Goal: Task Accomplishment & Management: Use online tool/utility

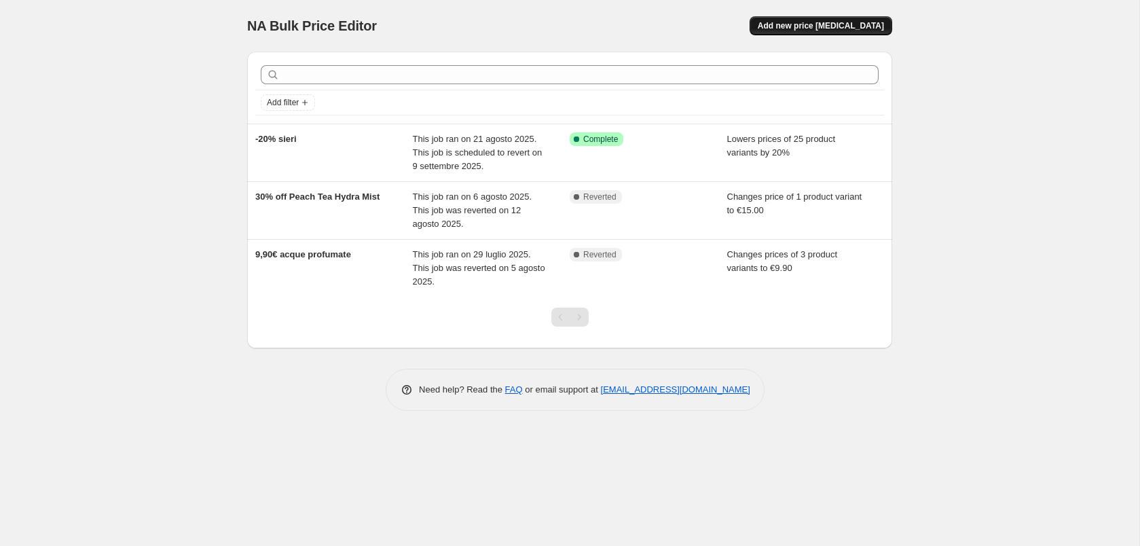
click at [818, 24] on span "Add new price [MEDICAL_DATA]" at bounding box center [821, 25] width 126 height 11
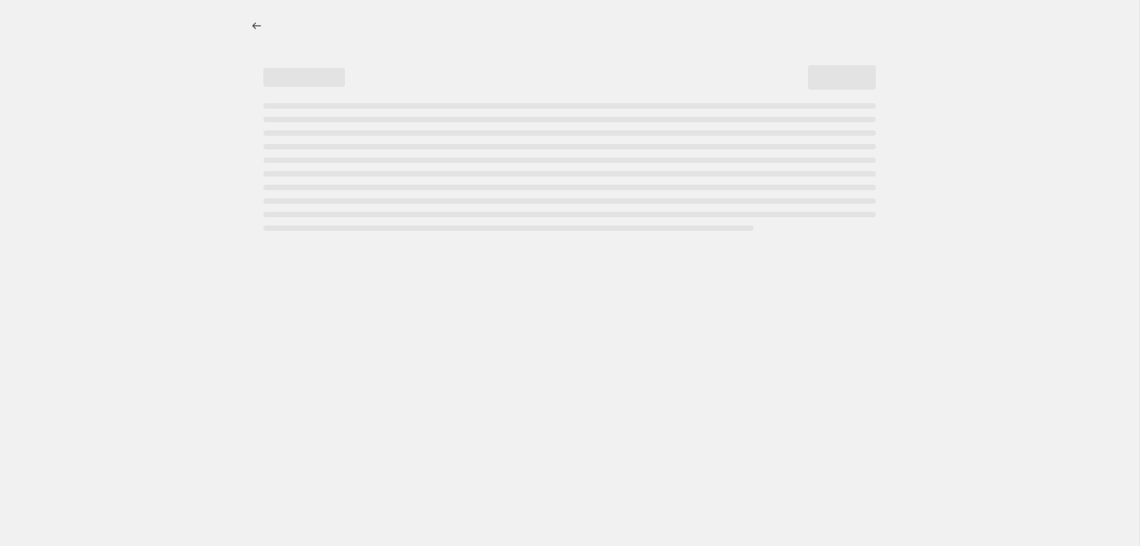
select select "percentage"
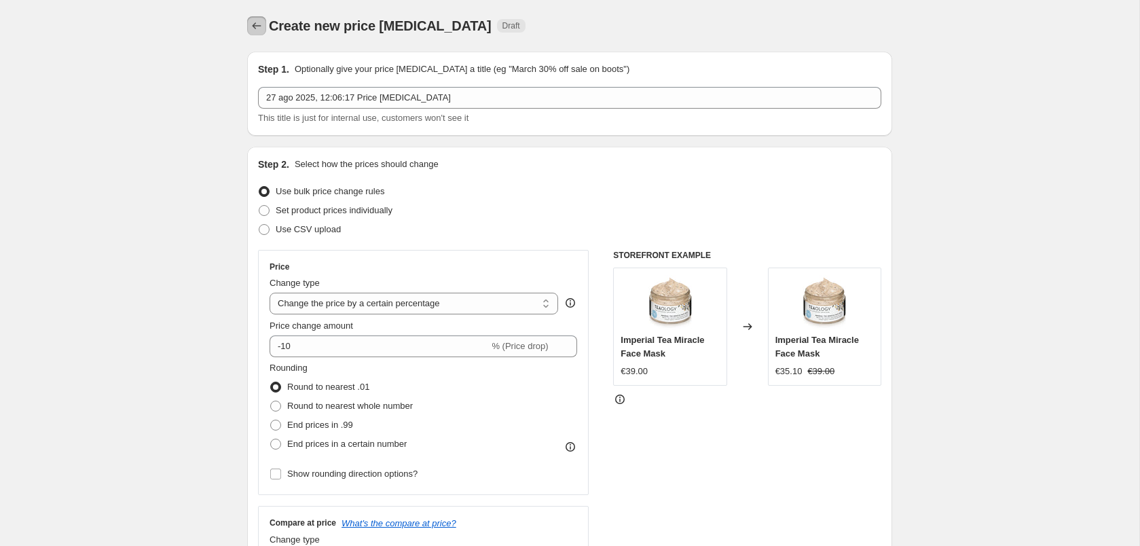
click at [253, 26] on icon "Price change jobs" at bounding box center [257, 25] width 9 height 7
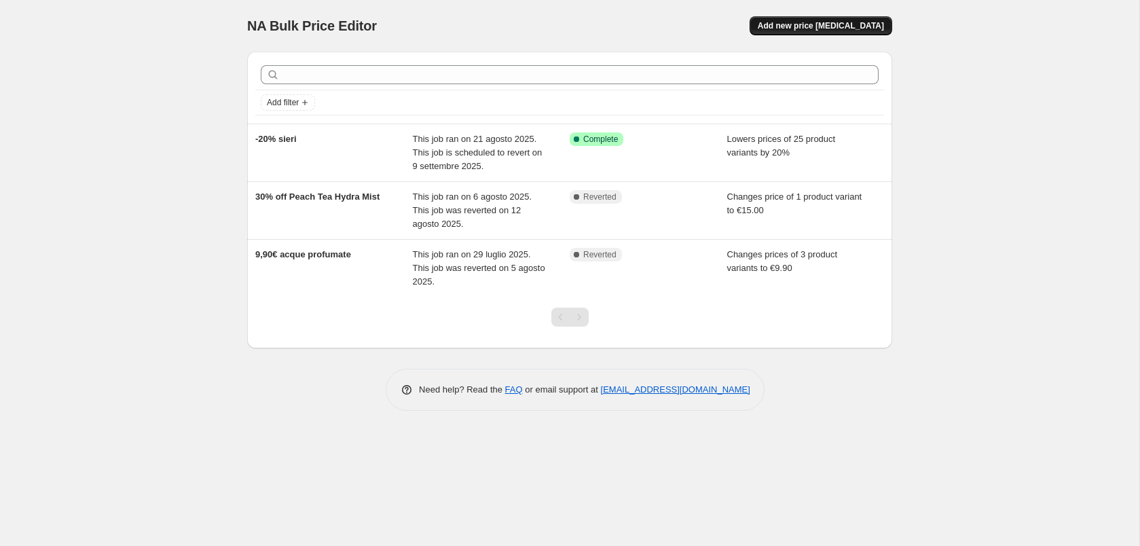
click at [836, 33] on button "Add new price [MEDICAL_DATA]" at bounding box center [821, 25] width 143 height 19
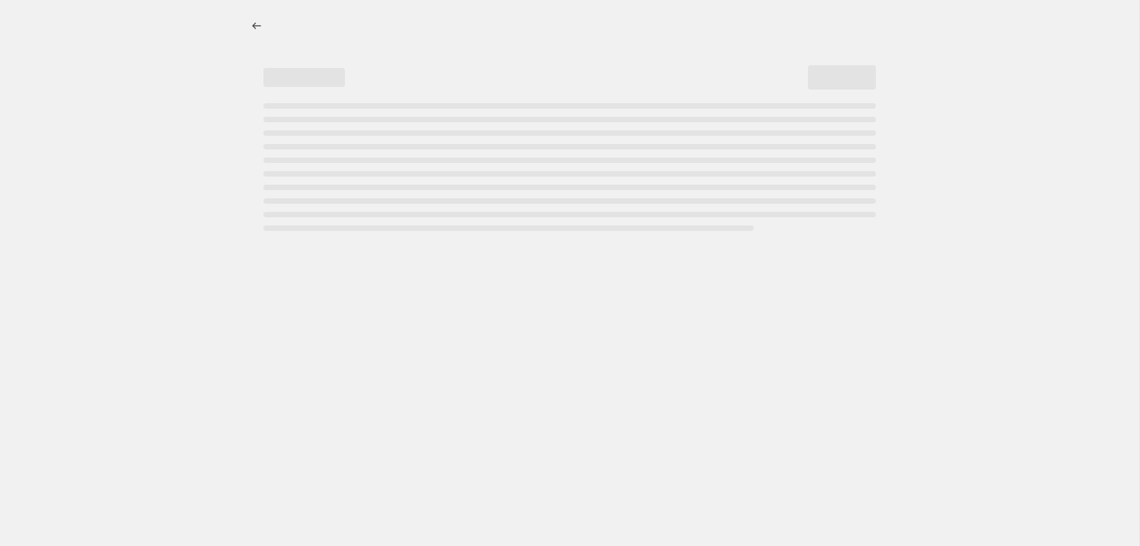
select select "percentage"
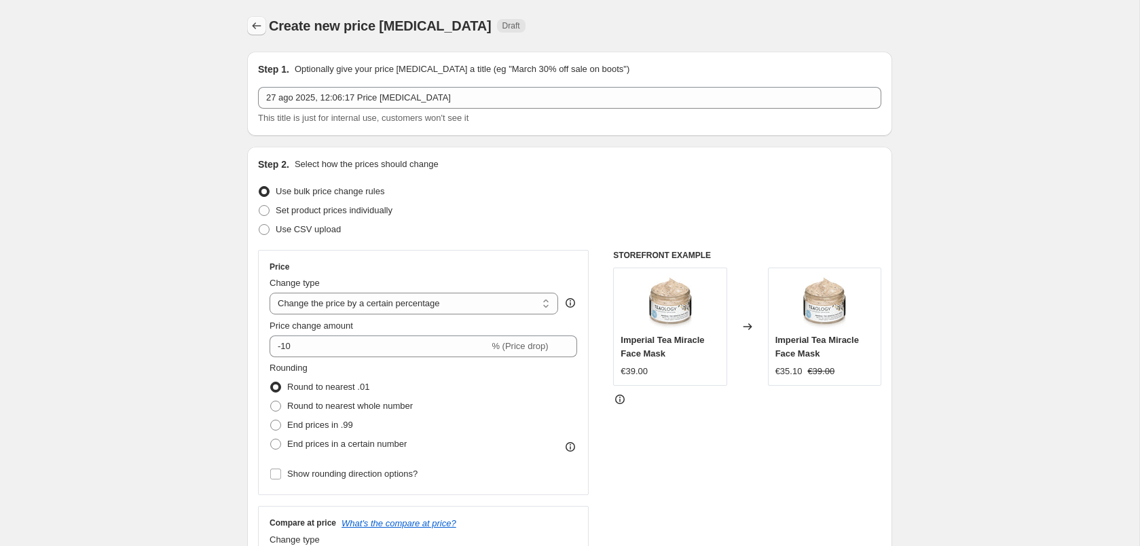
click at [257, 29] on icon "Price change jobs" at bounding box center [257, 26] width 14 height 14
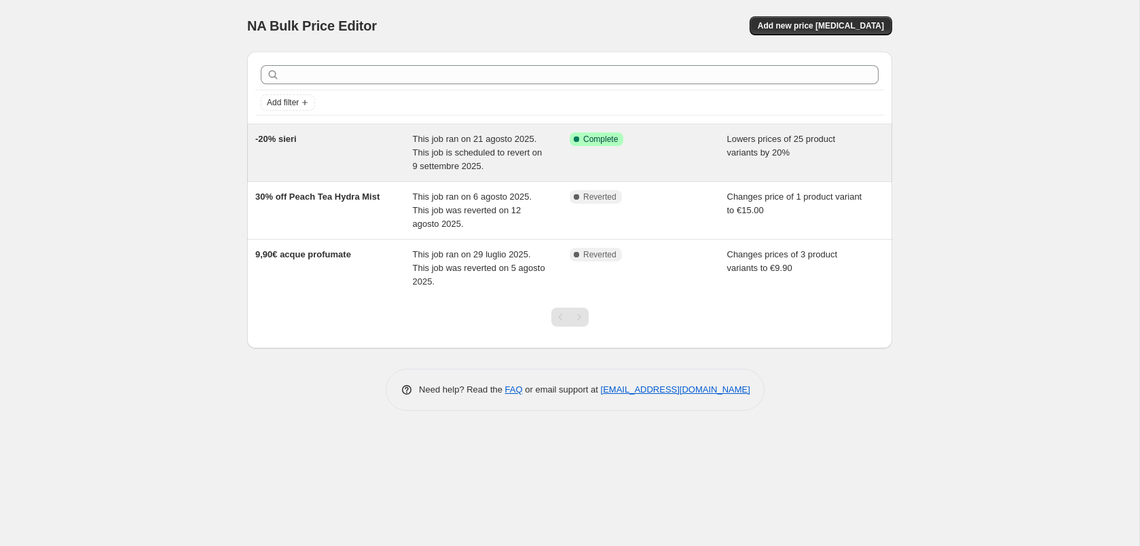
click at [315, 141] on div "-20% sieri" at bounding box center [334, 152] width 158 height 41
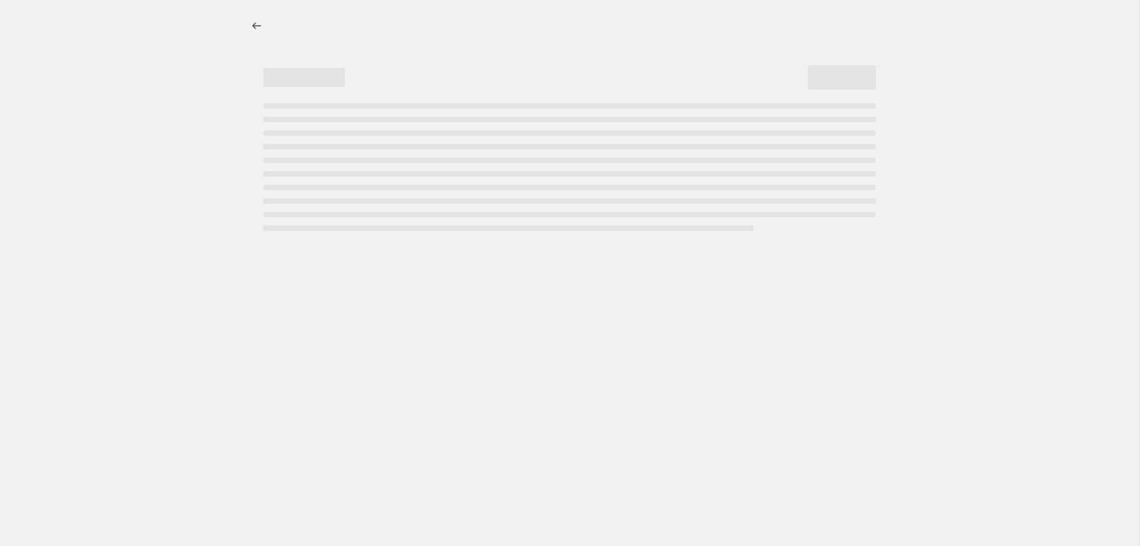
select select "percentage"
select select "collection"
